Goal: Navigation & Orientation: Find specific page/section

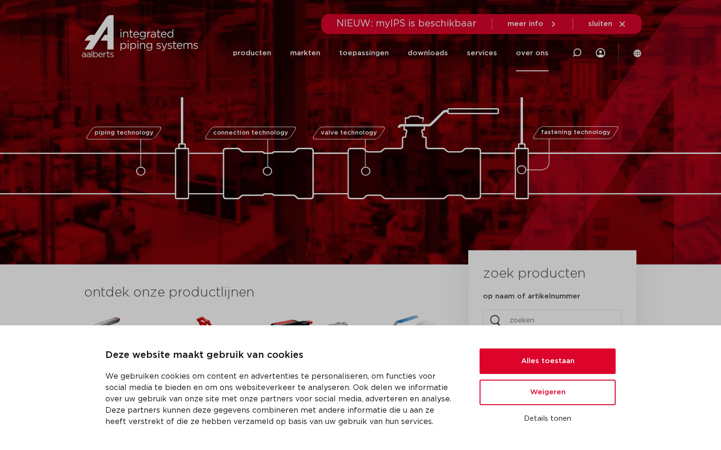
click at [533, 52] on link "over ons" at bounding box center [532, 53] width 33 height 36
click at [551, 359] on button "Alles toestaan" at bounding box center [547, 362] width 136 height 26
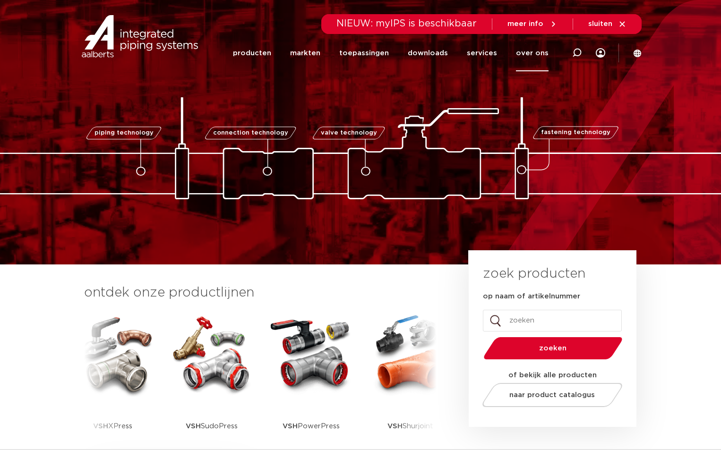
click at [530, 52] on link "over ons" at bounding box center [532, 53] width 33 height 36
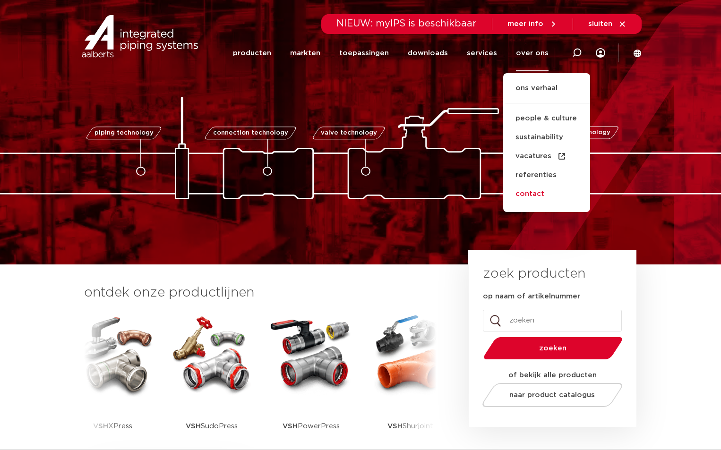
click at [536, 193] on link "contact" at bounding box center [546, 194] width 87 height 19
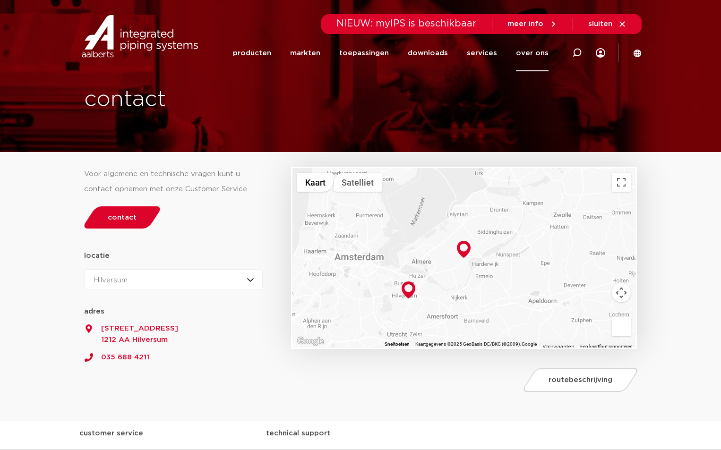
click at [139, 33] on img at bounding box center [139, 36] width 121 height 43
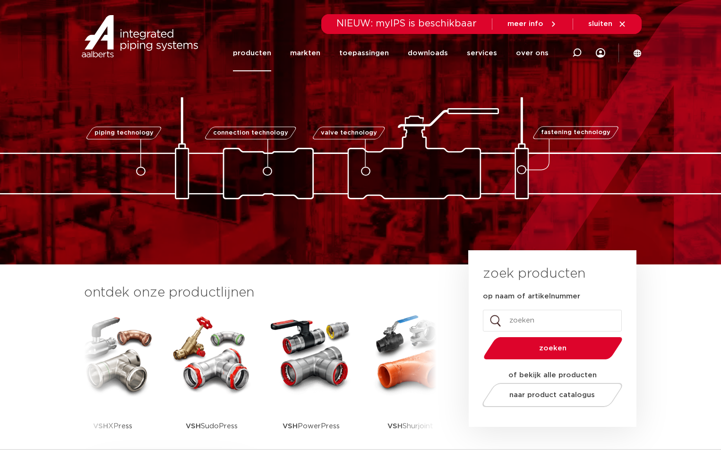
click at [256, 50] on link "producten" at bounding box center [252, 53] width 38 height 36
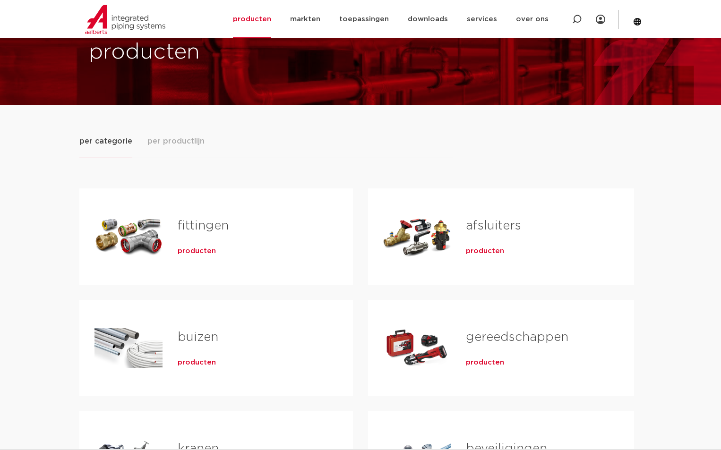
scroll to position [94, 0]
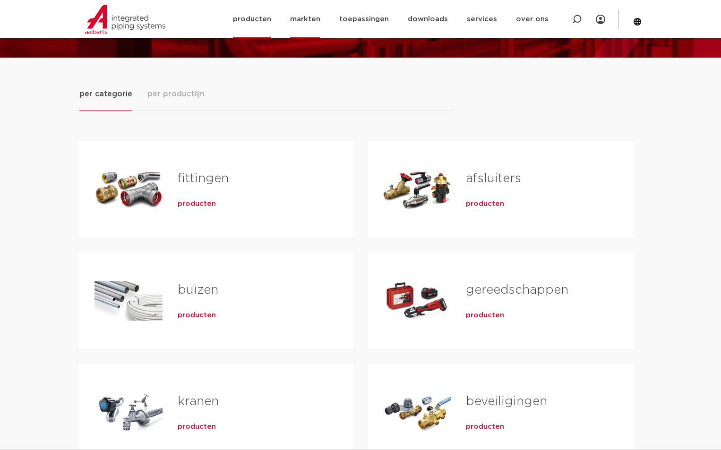
click at [320, 17] on link "markten" at bounding box center [305, 19] width 30 height 38
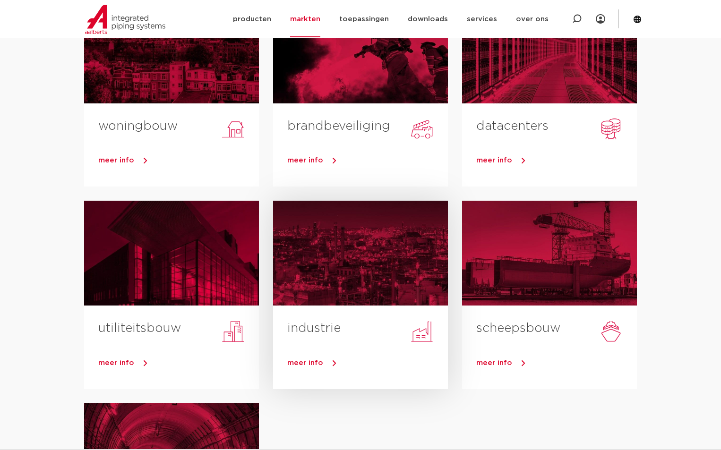
scroll to position [94, 0]
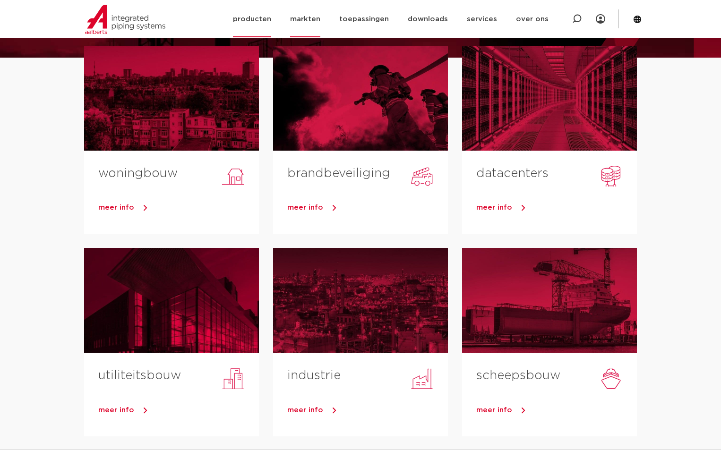
click at [268, 17] on link "producten" at bounding box center [252, 19] width 38 height 36
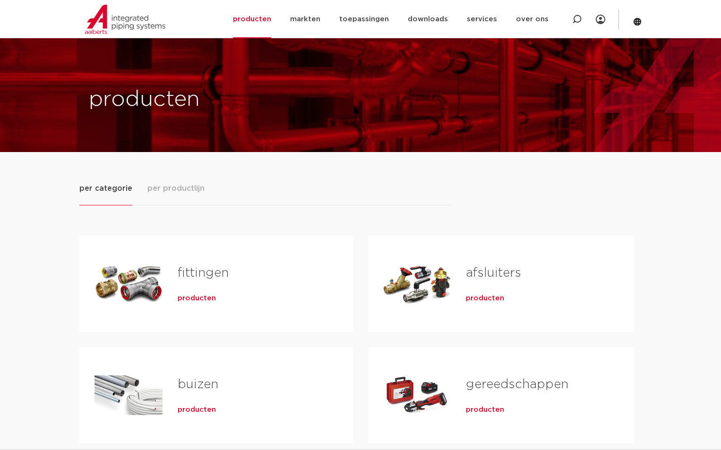
scroll to position [47, 0]
